Goal: Task Accomplishment & Management: Manage account settings

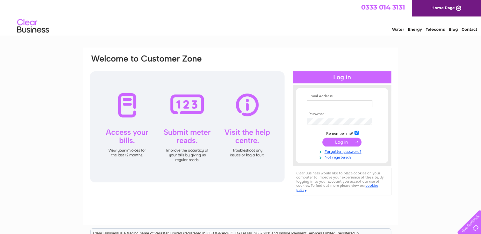
click at [353, 102] on input "text" at bounding box center [339, 103] width 65 height 7
type input "reception@north-alves-holiday-park.co.uk"
click at [346, 143] on input "submit" at bounding box center [341, 142] width 39 height 9
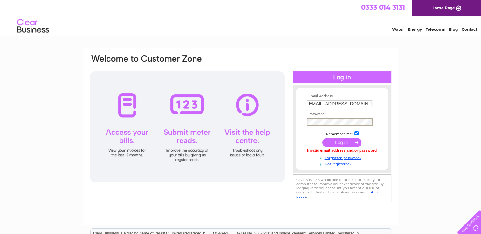
click at [346, 142] on input "submit" at bounding box center [341, 142] width 39 height 9
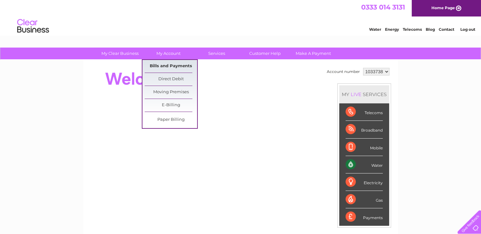
click at [166, 68] on link "Bills and Payments" at bounding box center [171, 66] width 52 height 13
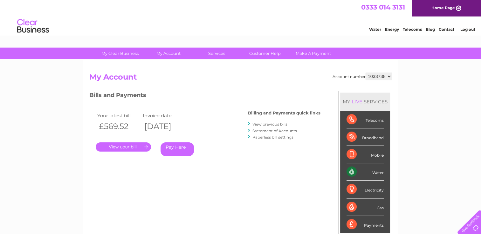
click at [117, 148] on link "." at bounding box center [123, 147] width 55 height 9
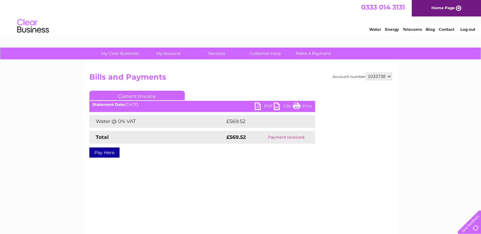
click at [260, 107] on link "PDF" at bounding box center [263, 107] width 19 height 9
